Goal: Transaction & Acquisition: Purchase product/service

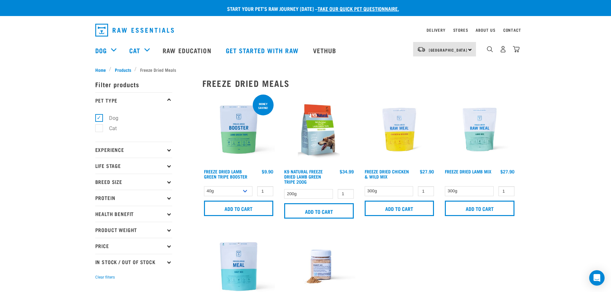
click at [113, 149] on p "Experience" at bounding box center [133, 150] width 77 height 16
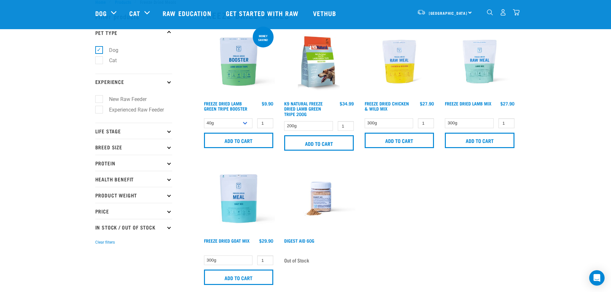
scroll to position [32, 0]
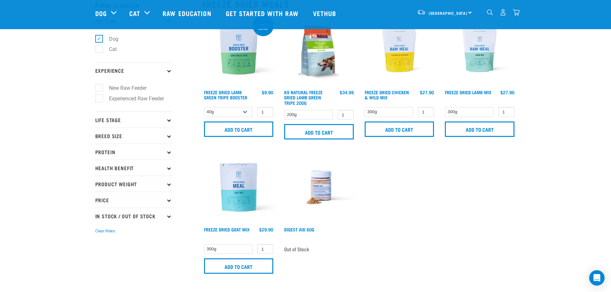
click at [124, 137] on p "Breed Size" at bounding box center [133, 136] width 77 height 16
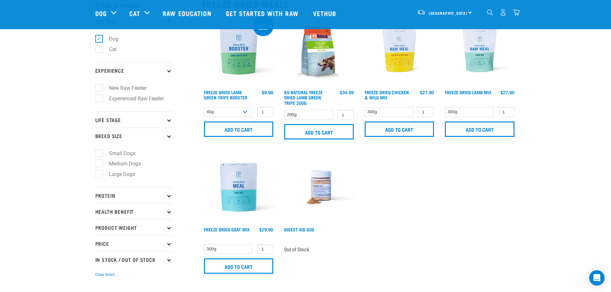
click at [129, 154] on label "Small Dogs" at bounding box center [118, 154] width 39 height 8
click at [99, 154] on input "Small Dogs" at bounding box center [97, 152] width 4 height 4
checkbox input "true"
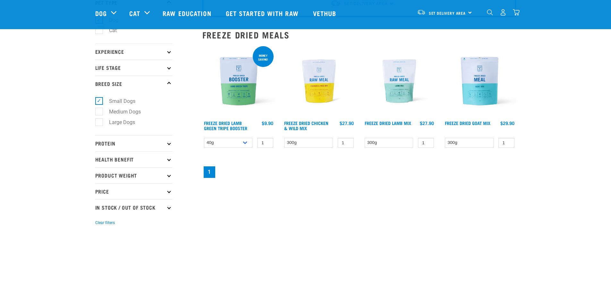
scroll to position [32, 0]
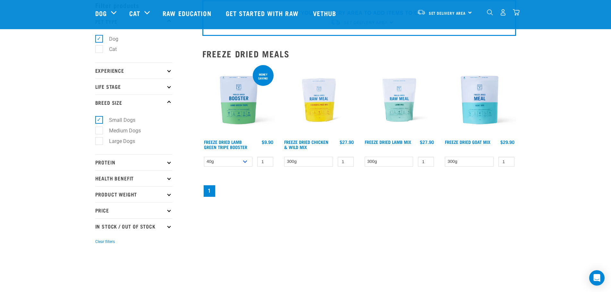
click at [113, 88] on p "Life Stage" at bounding box center [133, 87] width 77 height 16
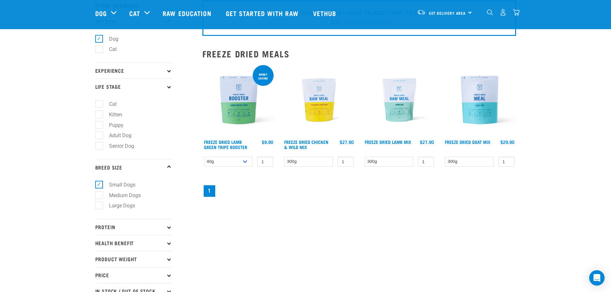
click at [116, 149] on label "Senior Dog" at bounding box center [118, 146] width 38 height 8
click at [99, 147] on input "Senior Dog" at bounding box center [97, 145] width 4 height 4
checkbox input "true"
click at [100, 134] on label "Adult Dog" at bounding box center [116, 136] width 35 height 8
click at [99, 134] on input "Adult Dog" at bounding box center [97, 135] width 4 height 4
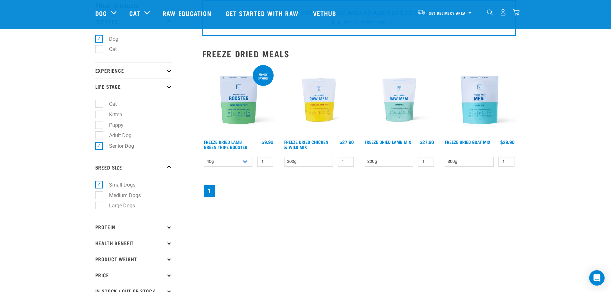
checkbox input "true"
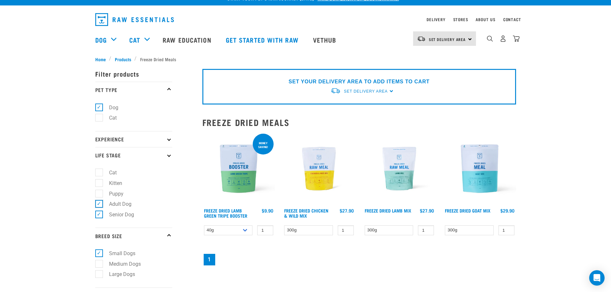
scroll to position [0, 0]
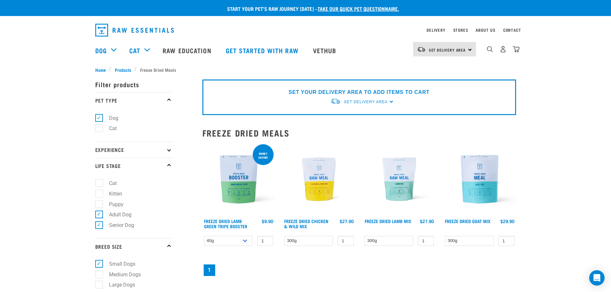
click at [125, 147] on p "Experience" at bounding box center [133, 150] width 77 height 16
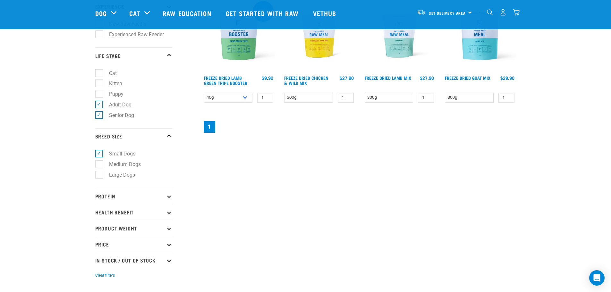
scroll to position [128, 0]
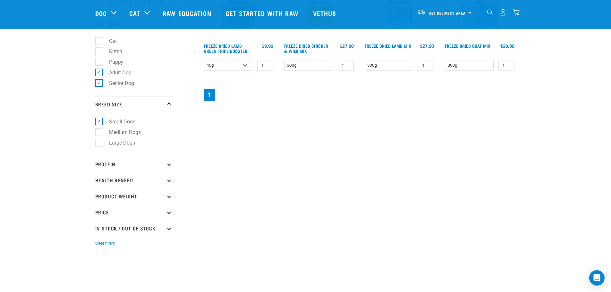
click at [127, 161] on p "Protein" at bounding box center [133, 164] width 77 height 16
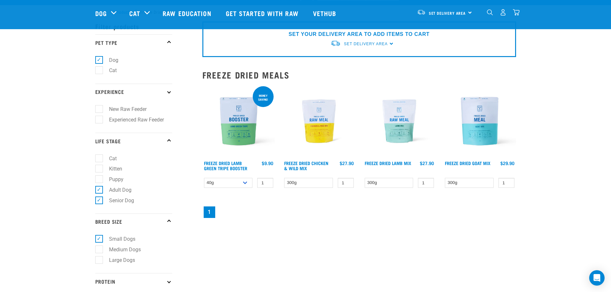
scroll to position [0, 0]
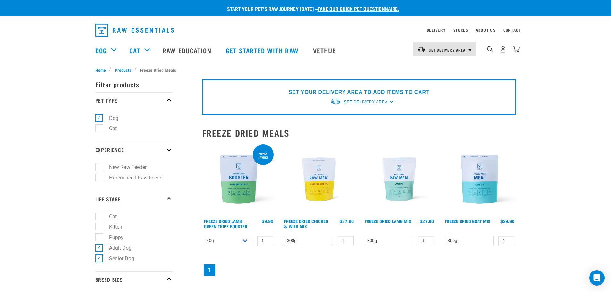
click at [123, 85] on p "Filter products" at bounding box center [133, 84] width 77 height 16
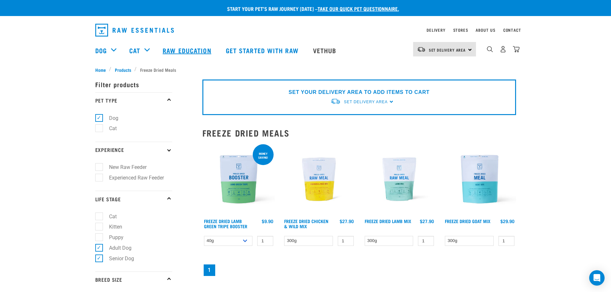
click at [184, 48] on link "Raw Education" at bounding box center [187, 51] width 63 height 26
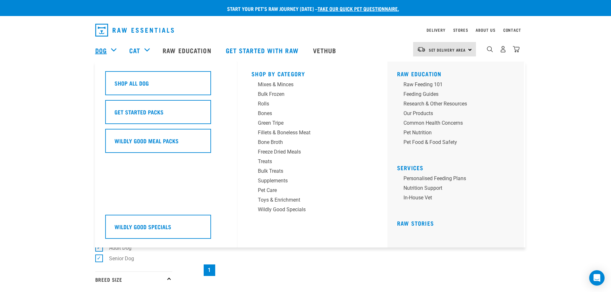
click at [98, 50] on link "Dog" at bounding box center [101, 51] width 12 height 10
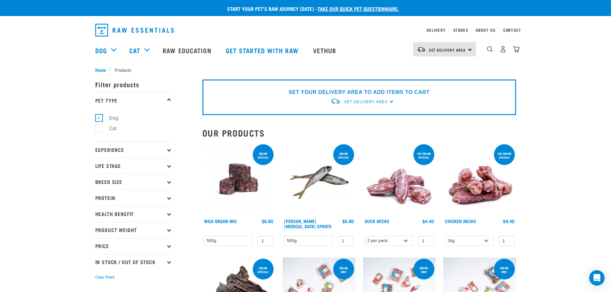
click at [133, 150] on p "Experience" at bounding box center [133, 150] width 77 height 16
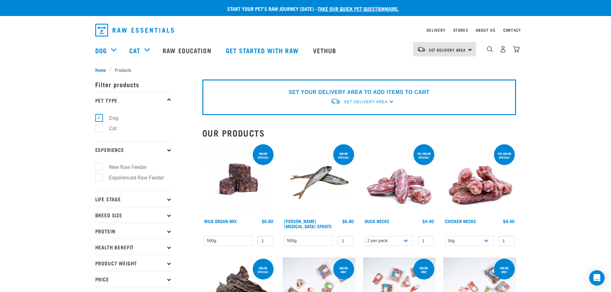
click at [136, 176] on label "Experienced Raw Feeder" at bounding box center [133, 178] width 68 height 8
click at [99, 176] on input "Experienced Raw Feeder" at bounding box center [97, 177] width 4 height 4
checkbox input "true"
click at [135, 199] on p "Life Stage" at bounding box center [133, 199] width 77 height 16
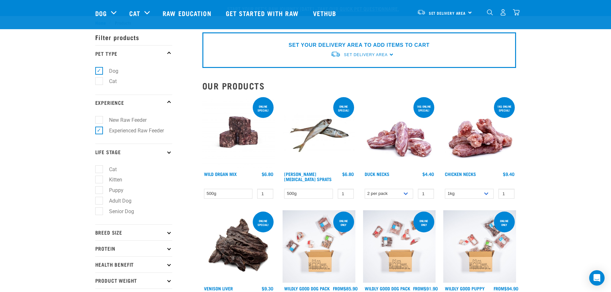
scroll to position [32, 0]
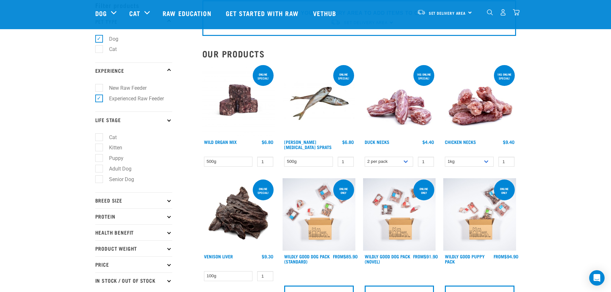
click at [120, 183] on label "Senior Dog" at bounding box center [118, 180] width 38 height 8
click at [99, 180] on input "Senior Dog" at bounding box center [97, 178] width 4 height 4
checkbox input "true"
click at [118, 169] on label "Adult Dog" at bounding box center [116, 169] width 35 height 8
click at [99, 169] on input "Adult Dog" at bounding box center [97, 168] width 4 height 4
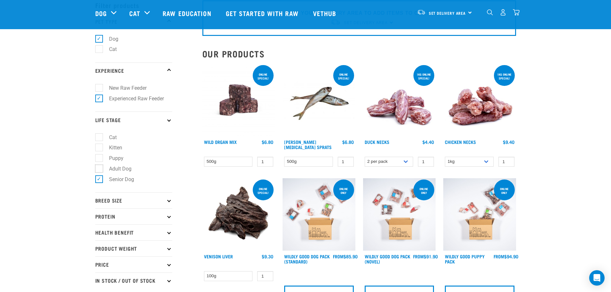
checkbox input "true"
click at [116, 202] on p "Breed Size" at bounding box center [133, 201] width 77 height 16
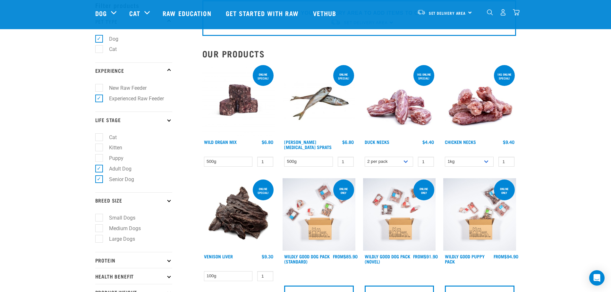
click at [114, 218] on label "Small Dogs" at bounding box center [118, 218] width 39 height 8
click at [99, 218] on input "Small Dogs" at bounding box center [97, 217] width 4 height 4
checkbox input "true"
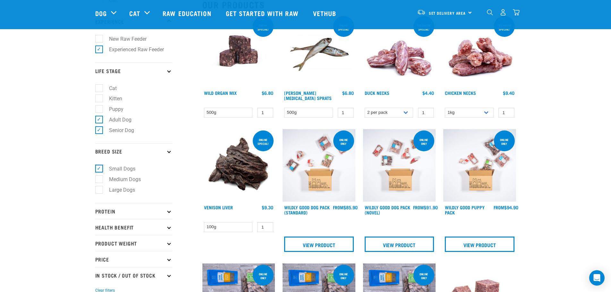
scroll to position [96, 0]
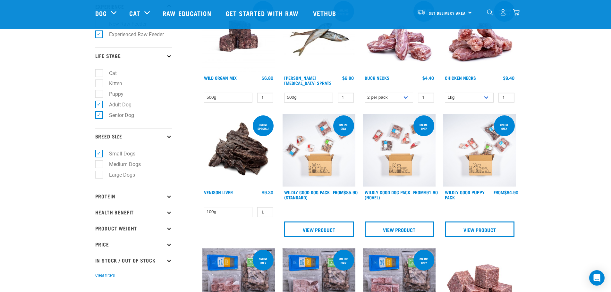
click at [116, 199] on p "Protein" at bounding box center [133, 196] width 77 height 16
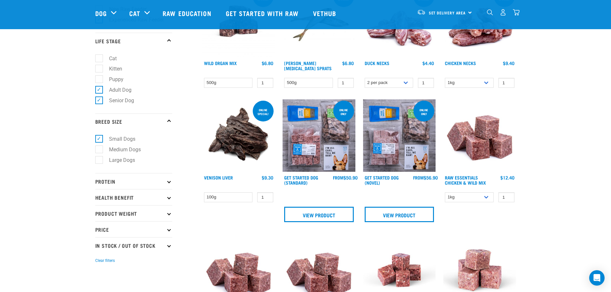
scroll to position [128, 0]
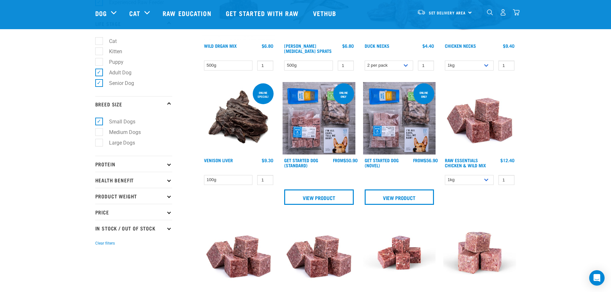
click at [120, 184] on p "Health Benefit" at bounding box center [133, 180] width 77 height 16
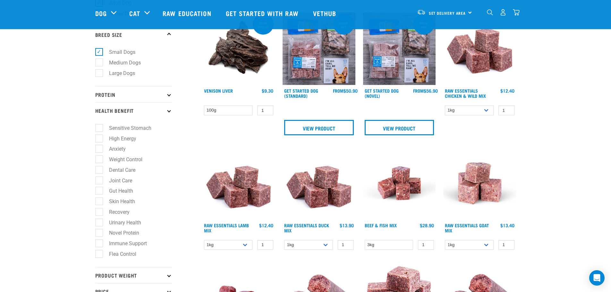
scroll to position [289, 0]
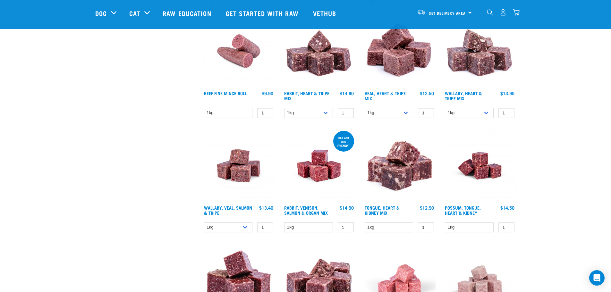
scroll to position [898, 0]
